Goal: Task Accomplishment & Management: Use online tool/utility

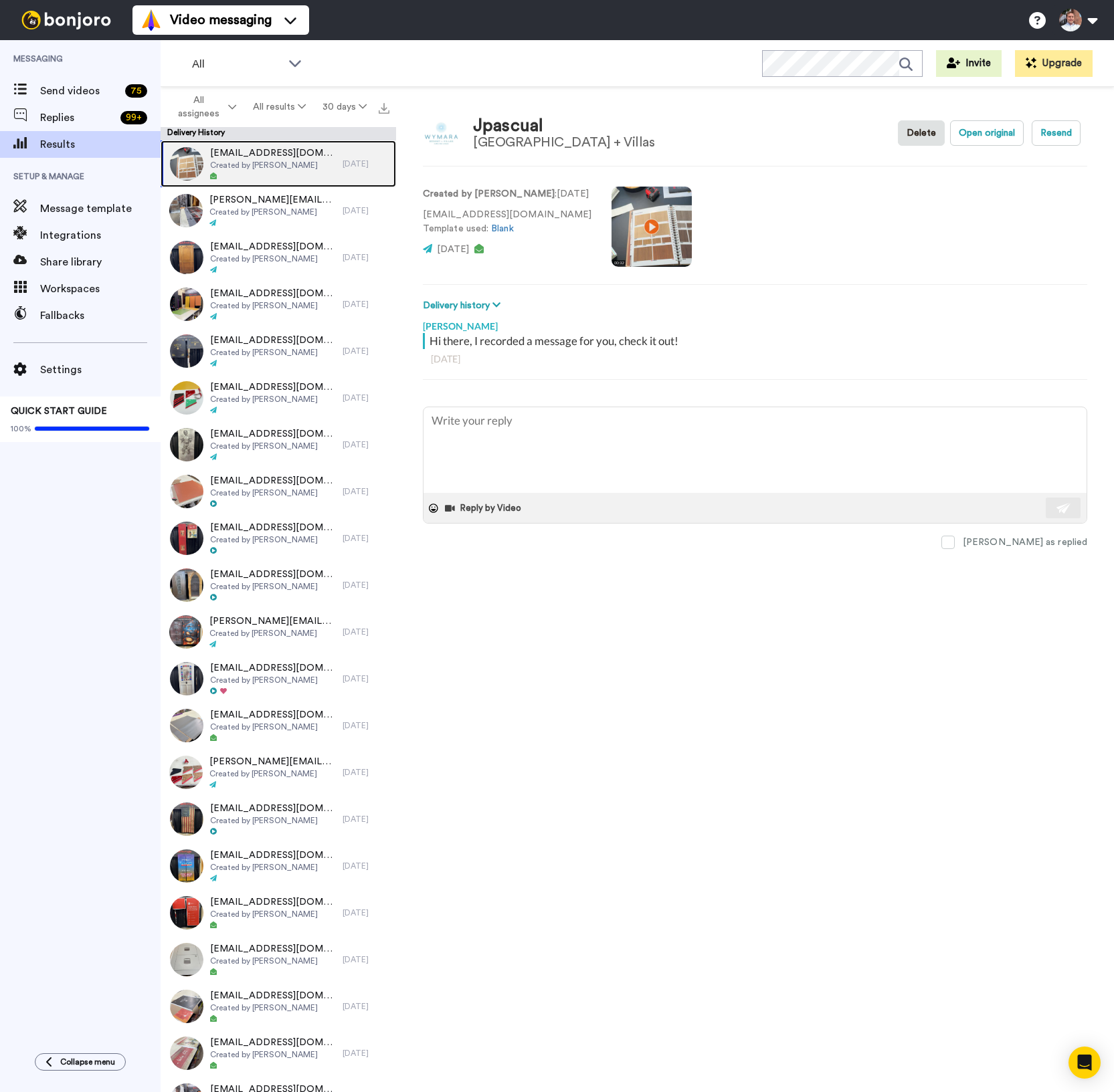
click at [273, 169] on span "Created by [PERSON_NAME]" at bounding box center [273, 165] width 126 height 11
click at [987, 127] on button "Open original" at bounding box center [987, 133] width 74 height 25
type textarea "x"
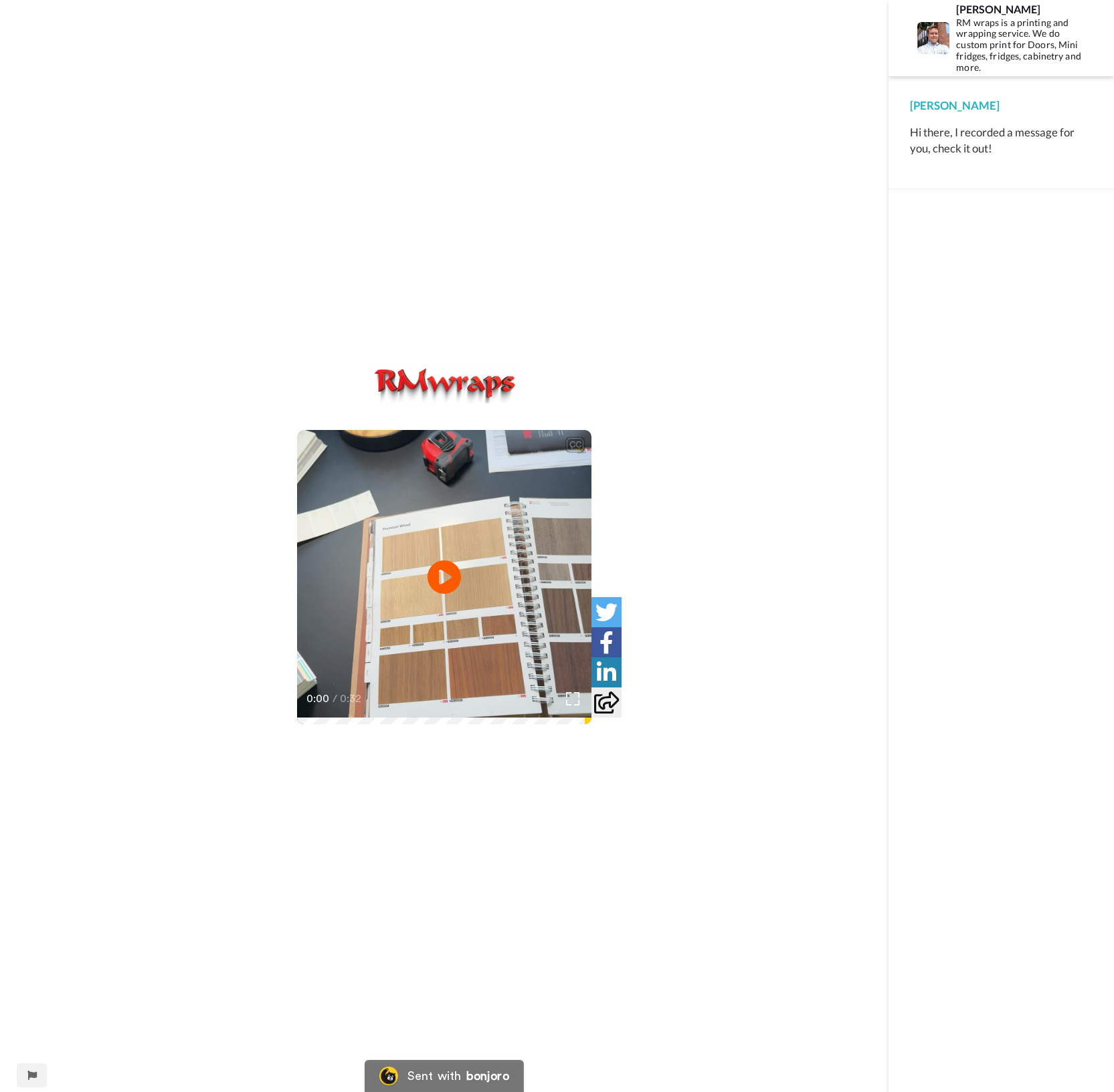
click at [598, 155] on div "CC Play/Pause 0:00 / 0:32" at bounding box center [444, 546] width 888 height 1092
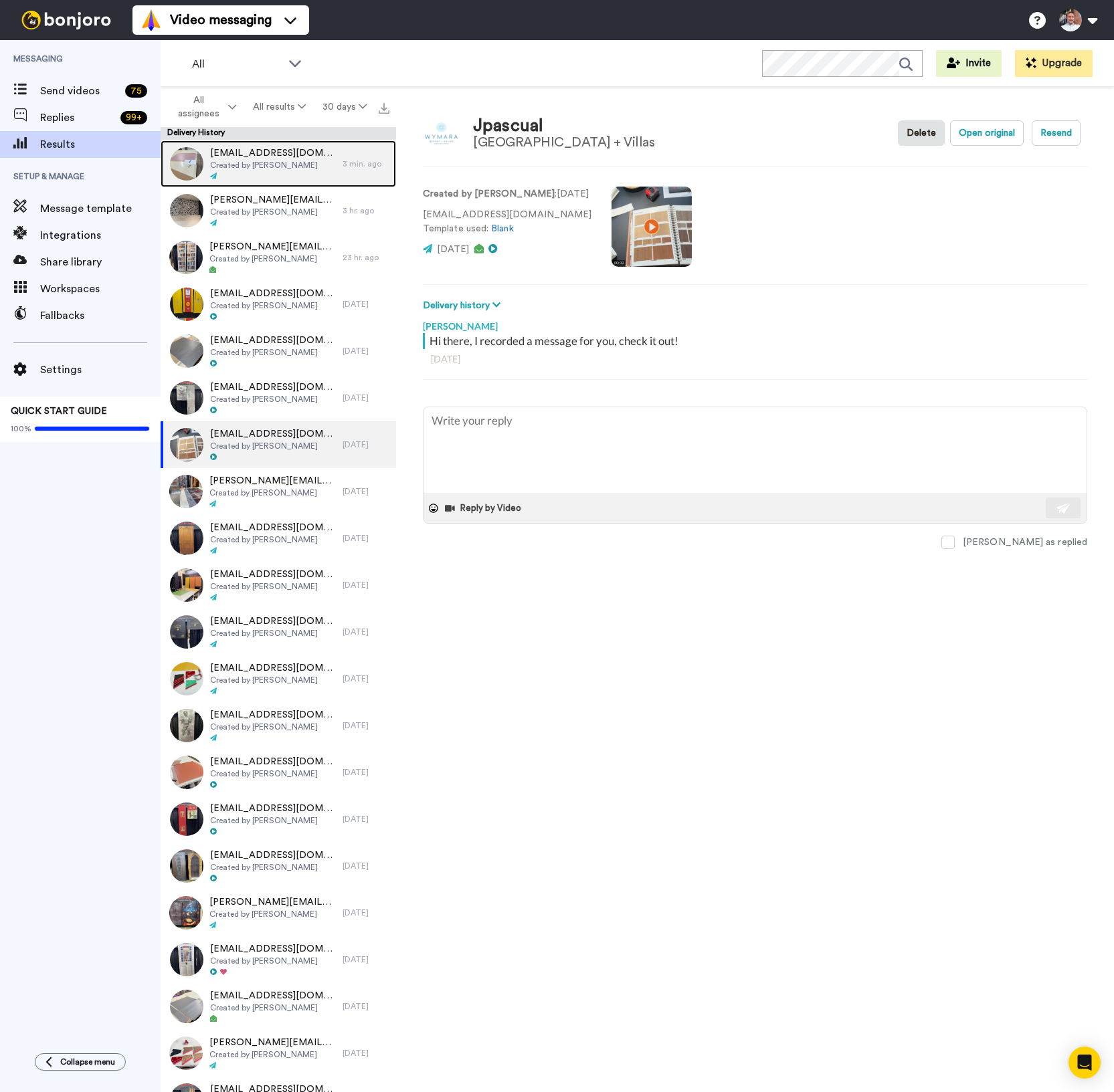
click at [288, 167] on span "Created by Randy Miller" at bounding box center [273, 165] width 126 height 11
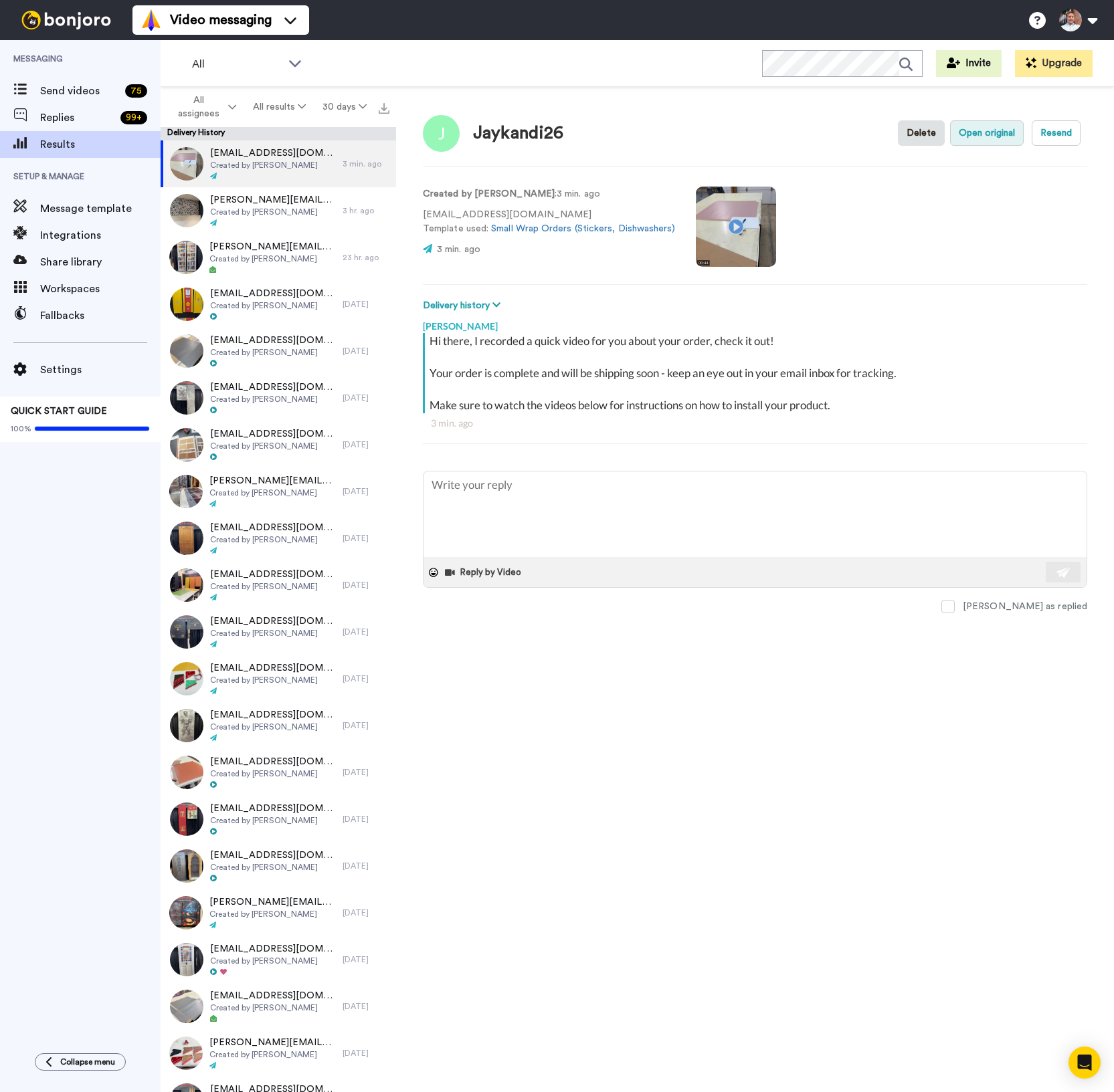
click at [1012, 127] on button "Open original" at bounding box center [987, 133] width 74 height 25
type textarea "x"
